Goal: Task Accomplishment & Management: Use online tool/utility

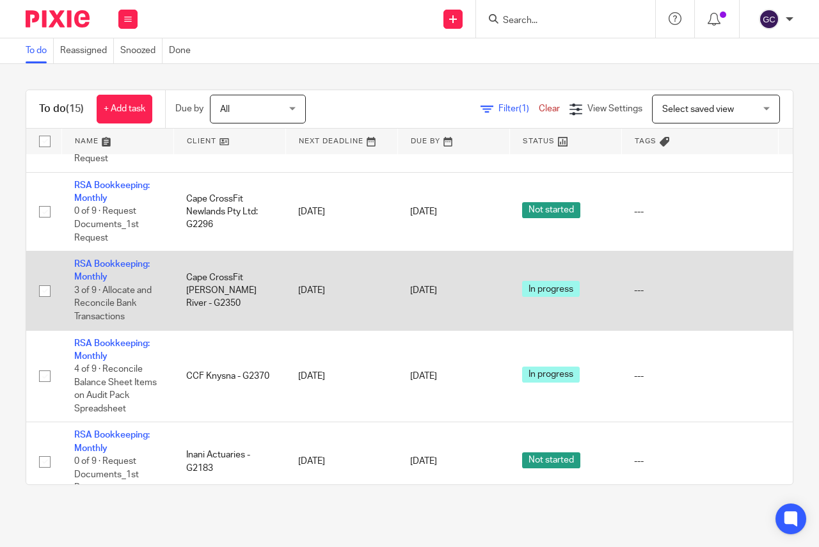
scroll to position [815, 0]
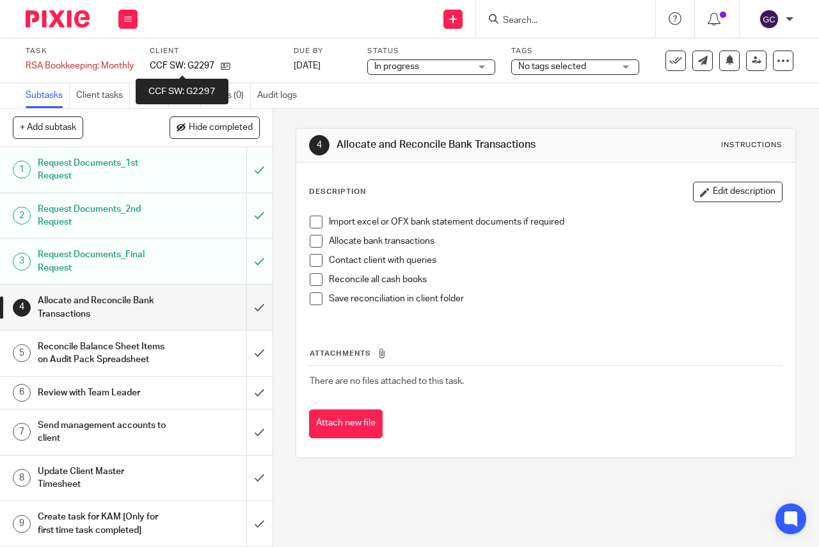
click at [188, 70] on p "CCF SW: G2297" at bounding box center [182, 65] width 65 height 13
copy div "CCF SW: G2297"
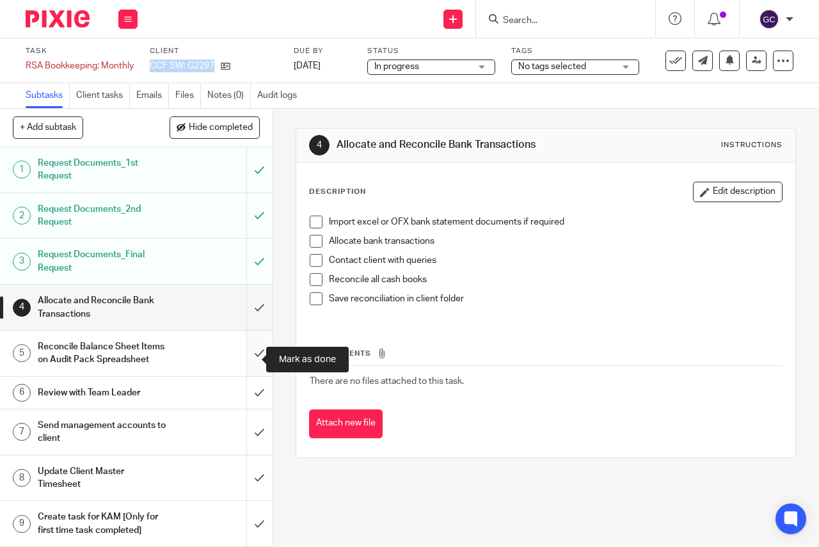
click at [248, 360] on input "submit" at bounding box center [136, 353] width 273 height 45
click at [244, 296] on input "submit" at bounding box center [136, 307] width 273 height 45
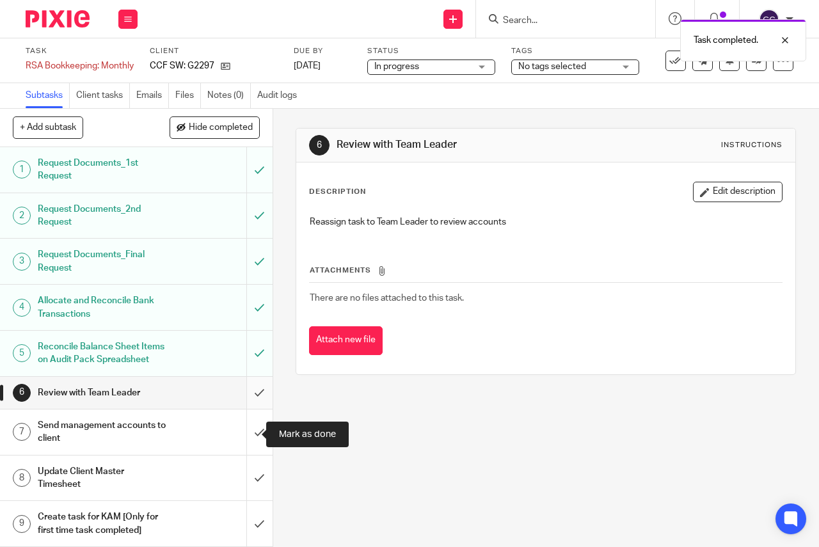
scroll to position [13, 0]
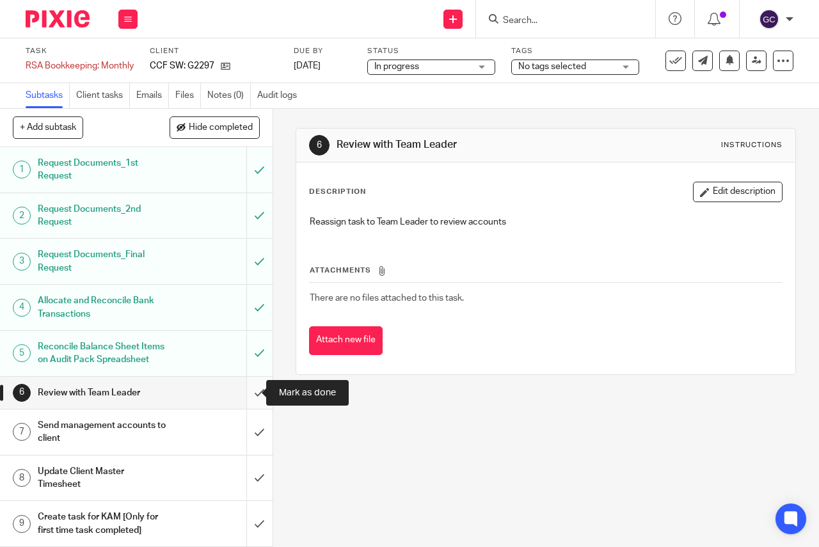
click at [248, 397] on input "submit" at bounding box center [136, 393] width 273 height 32
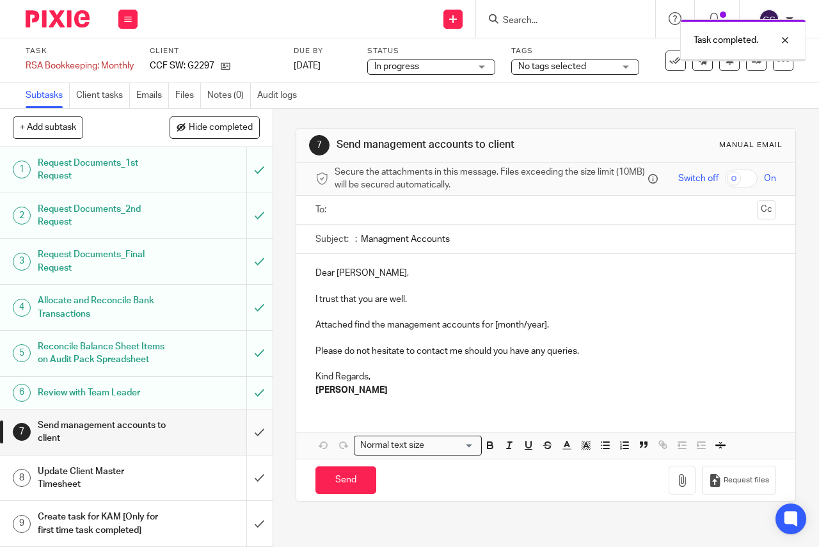
click at [246, 445] on input "submit" at bounding box center [136, 431] width 273 height 45
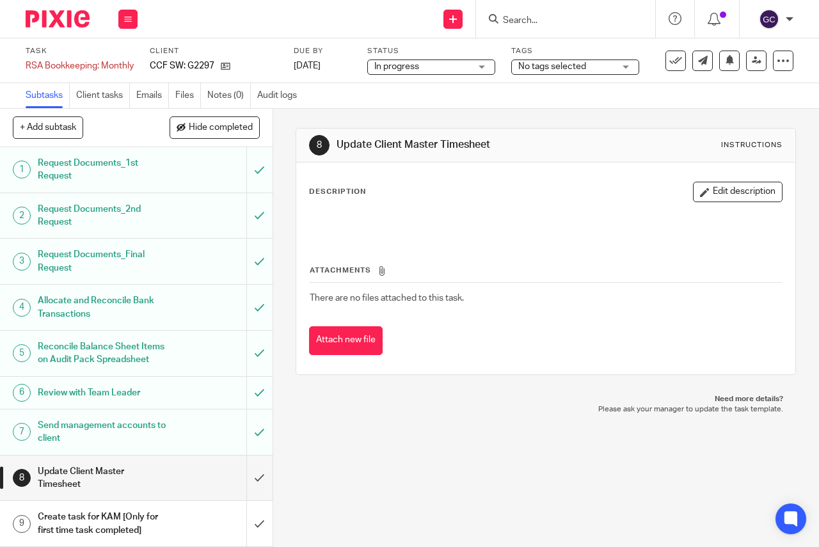
click at [481, 62] on div "In progress In progress" at bounding box center [431, 66] width 128 height 15
